Goal: Use online tool/utility

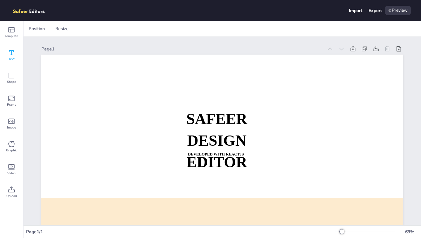
click at [15, 55] on div "Text" at bounding box center [11, 55] width 23 height 23
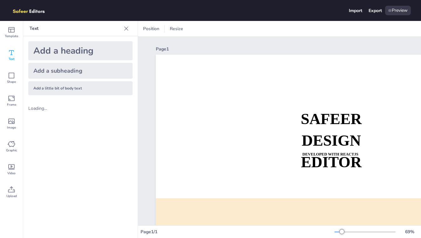
click at [107, 57] on div "Add a heading" at bounding box center [80, 50] width 104 height 19
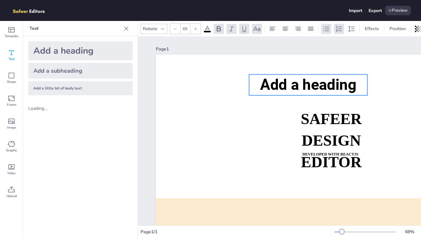
drag, startPoint x: 299, startPoint y: 119, endPoint x: 276, endPoint y: 81, distance: 44.0
click at [276, 81] on span "Add a heading" at bounding box center [308, 85] width 96 height 18
click at [323, 61] on div at bounding box center [318, 62] width 10 height 10
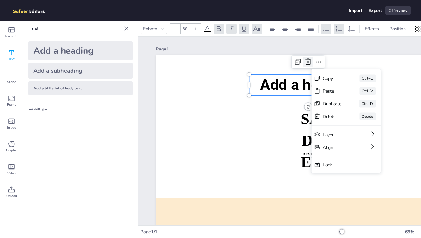
click at [312, 63] on div at bounding box center [308, 62] width 10 height 10
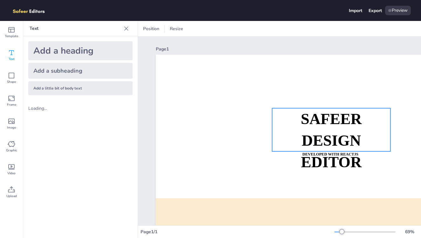
click at [320, 124] on strong "SAFEER" at bounding box center [331, 119] width 61 height 17
click at [334, 96] on icon at bounding box center [331, 96] width 8 height 8
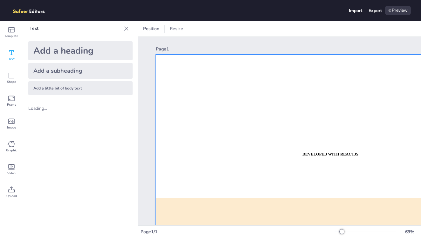
click at [333, 151] on div at bounding box center [337, 157] width 362 height 204
click at [332, 155] on strong "DEVELOPED WITH REACTJS" at bounding box center [330, 154] width 56 height 4
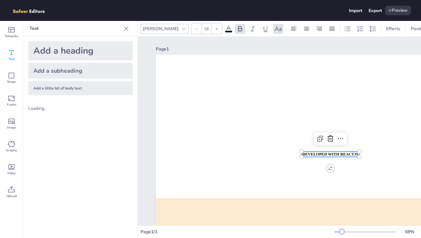
click at [332, 155] on strong "DEVELOPED WITH REACTJS" at bounding box center [330, 154] width 56 height 4
click at [332, 155] on span "DEVELOPED WITH REACTJS" at bounding box center [330, 154] width 56 height 4
click at [180, 32] on div at bounding box center [184, 29] width 8 height 8
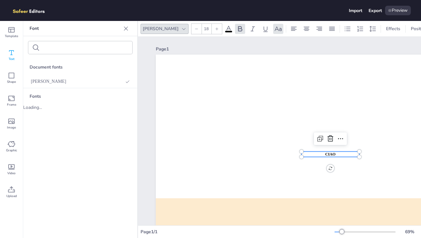
click at [157, 30] on div "[PERSON_NAME]" at bounding box center [160, 28] width 38 height 9
click at [130, 27] on div at bounding box center [126, 29] width 10 height 10
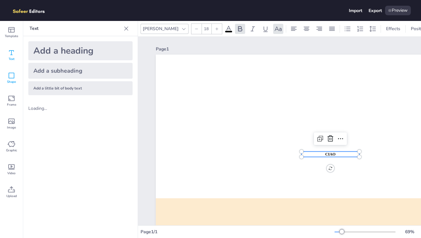
click at [15, 75] on icon at bounding box center [12, 76] width 8 height 8
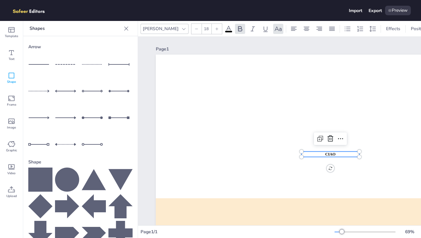
click at [109, 65] on line at bounding box center [120, 65] width 23 height 0
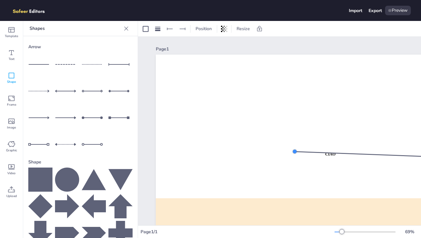
drag, startPoint x: 246, startPoint y: 155, endPoint x: 330, endPoint y: 155, distance: 83.6
click at [297, 154] on div at bounding box center [294, 151] width 5 height 5
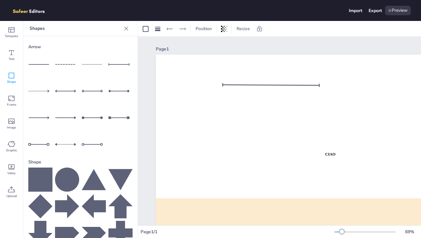
drag, startPoint x: 340, startPoint y: 157, endPoint x: 232, endPoint y: 85, distance: 129.3
click at [232, 85] on div at bounding box center [271, 85] width 98 height 8
click at [270, 67] on div at bounding box center [270, 72] width 10 height 10
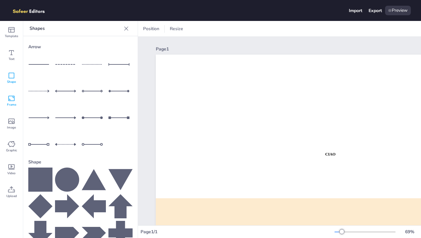
click at [8, 97] on icon at bounding box center [12, 99] width 8 height 8
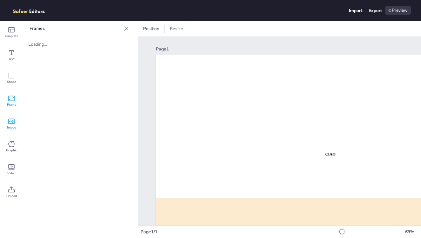
click at [15, 122] on div "Image" at bounding box center [11, 123] width 23 height 23
click at [8, 147] on icon at bounding box center [12, 144] width 8 height 8
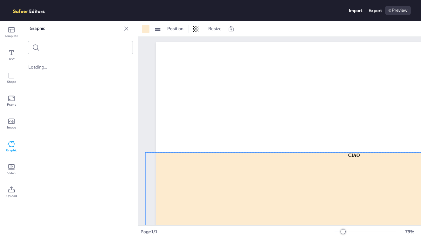
drag, startPoint x: 257, startPoint y: 208, endPoint x: 254, endPoint y: 98, distance: 110.0
click at [254, 153] on div at bounding box center [366, 190] width 442 height 74
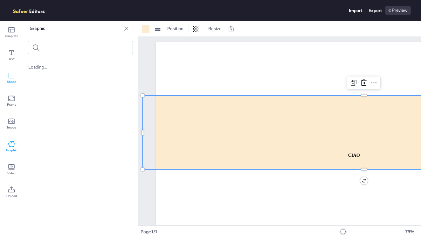
click at [6, 74] on div "Shape" at bounding box center [11, 78] width 23 height 23
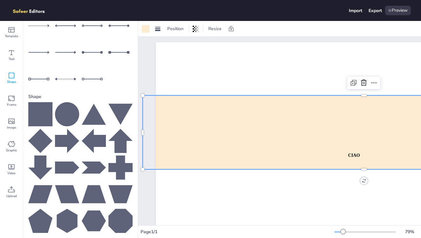
scroll to position [65, 0]
click at [48, 111] on icon at bounding box center [40, 114] width 24 height 24
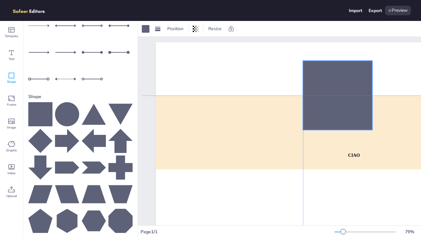
drag, startPoint x: 380, startPoint y: 184, endPoint x: 331, endPoint y: 96, distance: 101.0
click at [331, 96] on div at bounding box center [337, 95] width 69 height 69
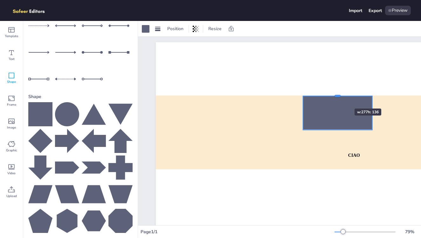
drag, startPoint x: 336, startPoint y: 62, endPoint x: 335, endPoint y: 97, distance: 35.3
click at [335, 97] on div at bounding box center [337, 95] width 69 height 5
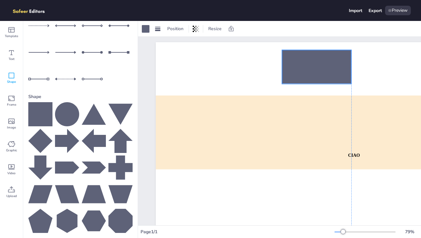
drag, startPoint x: 349, startPoint y: 115, endPoint x: 328, endPoint y: 70, distance: 49.5
click at [328, 70] on div at bounding box center [316, 67] width 69 height 34
click at [148, 29] on div at bounding box center [146, 29] width 8 height 8
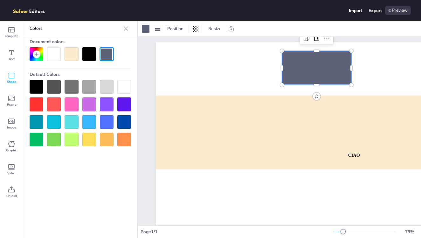
click at [74, 50] on div at bounding box center [72, 54] width 14 height 14
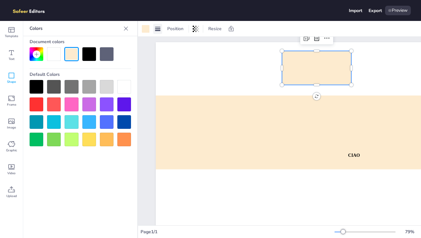
click at [159, 29] on icon at bounding box center [157, 29] width 6 height 6
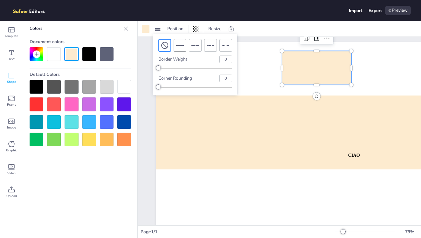
click at [181, 45] on line at bounding box center [180, 45] width 8 height 0
type input "4"
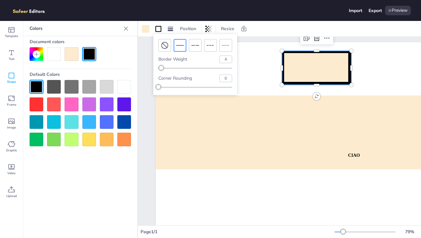
click at [126, 82] on div at bounding box center [124, 87] width 14 height 14
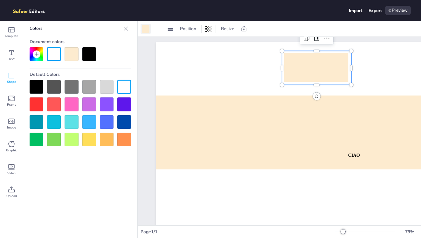
click at [147, 27] on div at bounding box center [146, 29] width 8 height 8
click at [155, 30] on icon at bounding box center [158, 29] width 6 height 6
click at [159, 30] on icon at bounding box center [158, 29] width 8 height 8
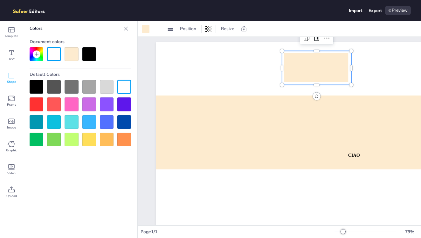
click at [100, 91] on div at bounding box center [107, 87] width 14 height 14
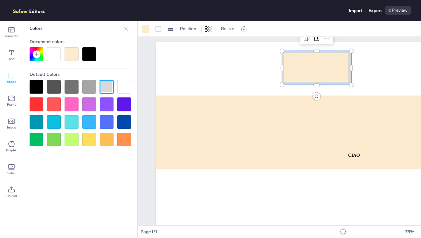
click at [34, 91] on div at bounding box center [37, 87] width 14 height 14
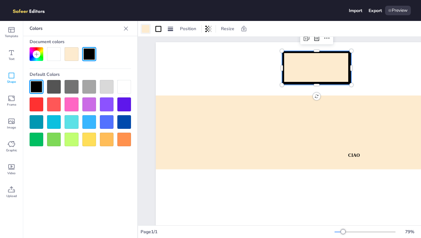
click at [147, 30] on div at bounding box center [146, 29] width 8 height 8
click at [124, 84] on div at bounding box center [124, 87] width 14 height 14
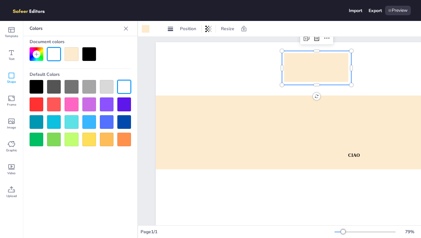
click at [109, 86] on div at bounding box center [107, 87] width 14 height 14
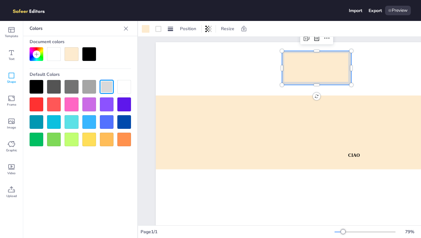
click at [119, 55] on div at bounding box center [80, 54] width 101 height 14
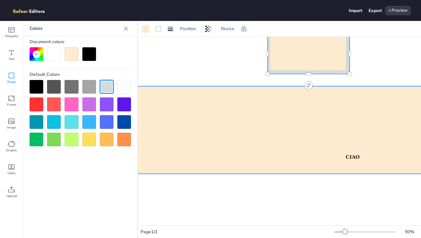
click at [211, 123] on div at bounding box center [364, 130] width 522 height 88
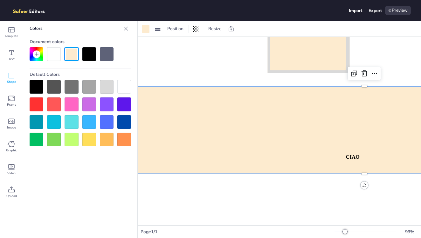
click at [215, 74] on div at bounding box center [361, 160] width 485 height 273
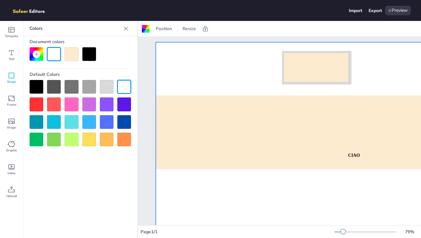
click at [40, 55] on div at bounding box center [37, 55] width 8 height 8
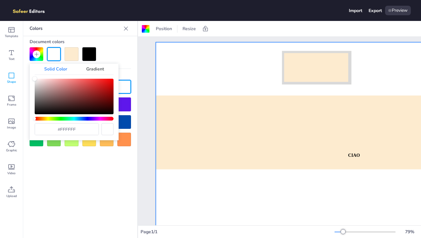
click at [103, 68] on div "Gradient" at bounding box center [95, 69] width 37 height 11
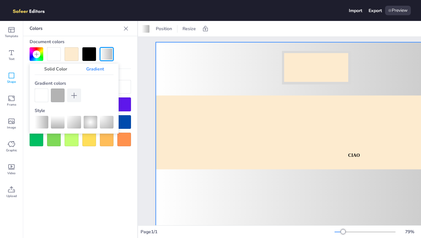
click at [45, 92] on div at bounding box center [42, 96] width 14 height 14
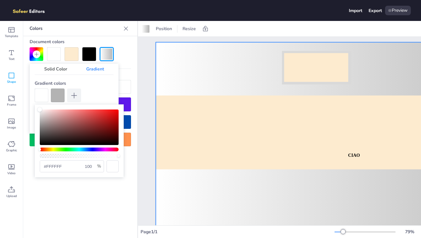
click at [59, 95] on div at bounding box center [58, 96] width 14 height 14
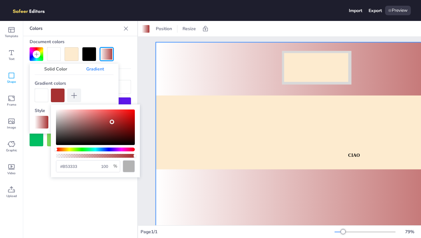
type input "#b73333"
drag, startPoint x: 78, startPoint y: 125, endPoint x: 113, endPoint y: 120, distance: 35.2
click at [113, 120] on div "Color" at bounding box center [95, 128] width 79 height 36
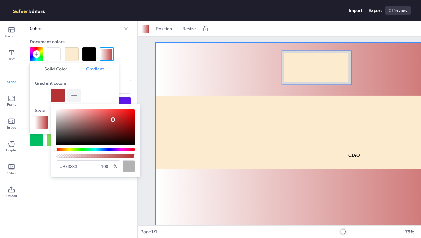
click at [326, 71] on icon "0" at bounding box center [316, 68] width 69 height 34
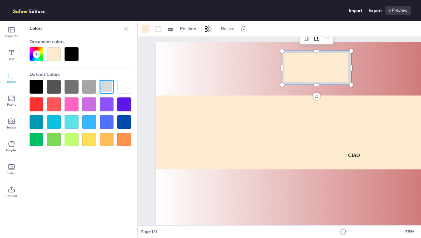
click at [39, 58] on div at bounding box center [37, 54] width 14 height 14
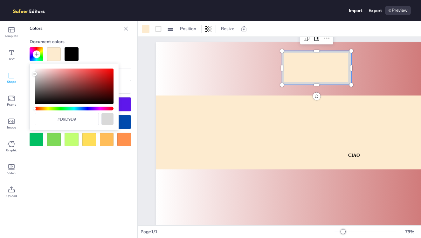
drag, startPoint x: 77, startPoint y: 105, endPoint x: 84, endPoint y: 93, distance: 13.3
click at [84, 94] on div "#d9d9d9" at bounding box center [74, 97] width 79 height 57
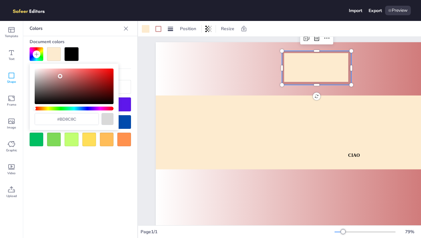
type input "#bb8b8b"
drag, startPoint x: 86, startPoint y: 92, endPoint x: 55, endPoint y: 78, distance: 33.6
click at [55, 78] on div "Color" at bounding box center [74, 87] width 79 height 36
click at [120, 59] on div at bounding box center [80, 54] width 101 height 14
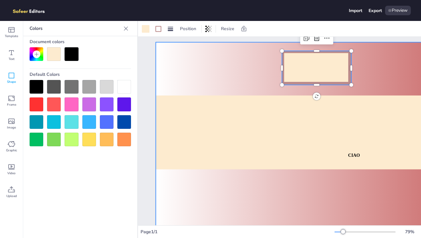
click at [291, 92] on div at bounding box center [361, 157] width 411 height 231
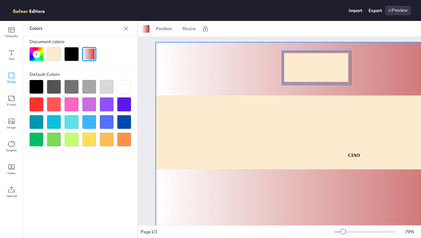
click at [317, 56] on icon "0" at bounding box center [316, 68] width 69 height 34
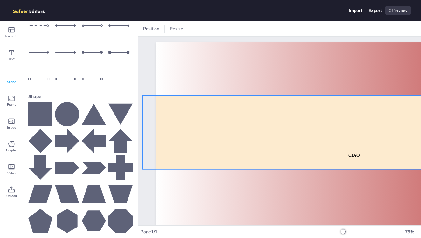
click at [291, 102] on div at bounding box center [364, 133] width 442 height 74
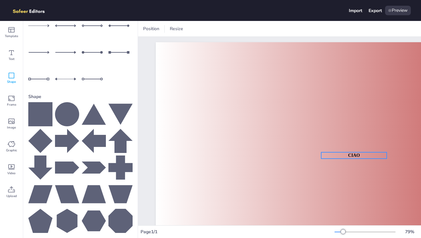
click at [357, 155] on span "Ciao" at bounding box center [354, 155] width 12 height 5
